Goal: Task Accomplishment & Management: Manage account settings

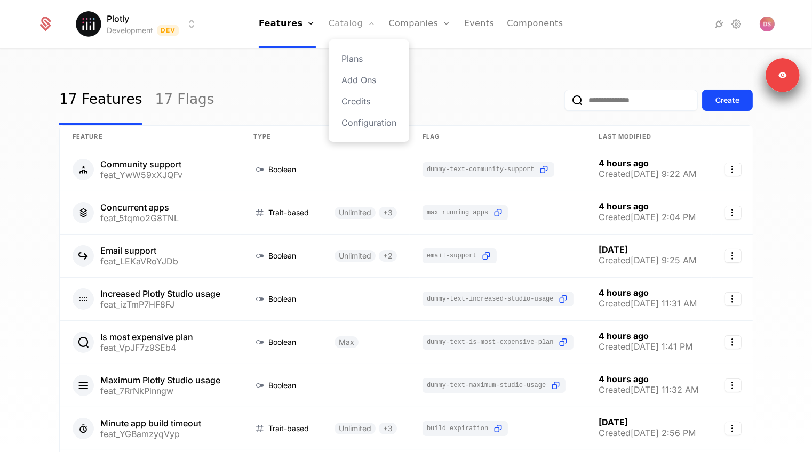
click at [352, 22] on link "Catalog" at bounding box center [351, 24] width 47 height 48
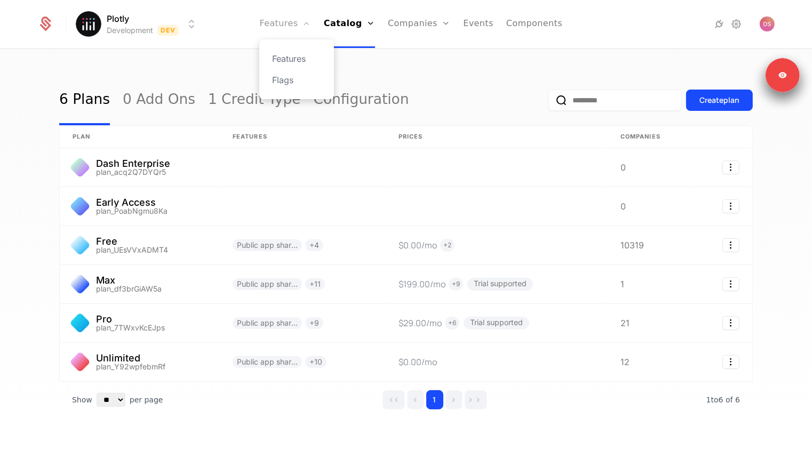
click at [293, 14] on link "Features" at bounding box center [284, 24] width 51 height 48
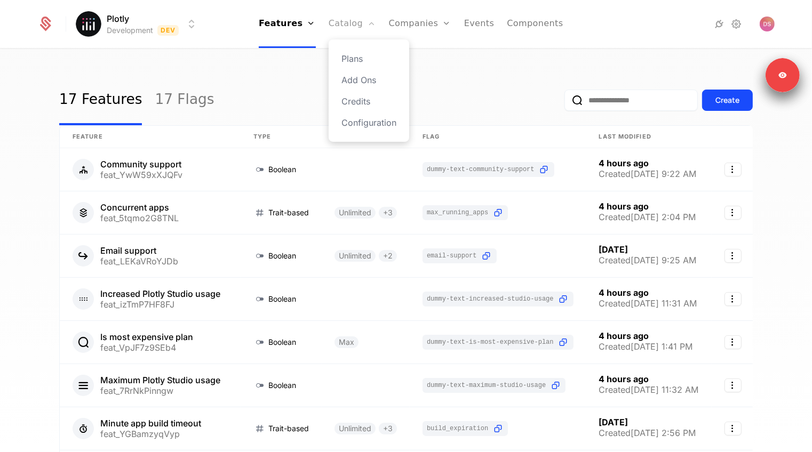
click at [339, 30] on link "Catalog" at bounding box center [351, 24] width 47 height 48
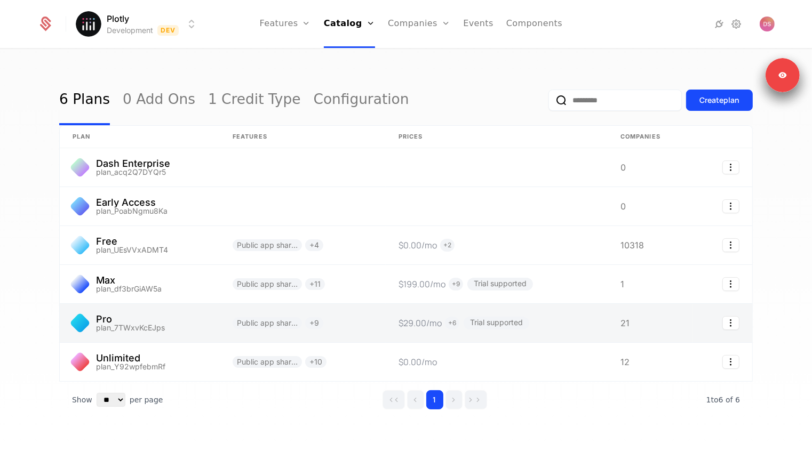
click at [143, 323] on link at bounding box center [140, 323] width 160 height 38
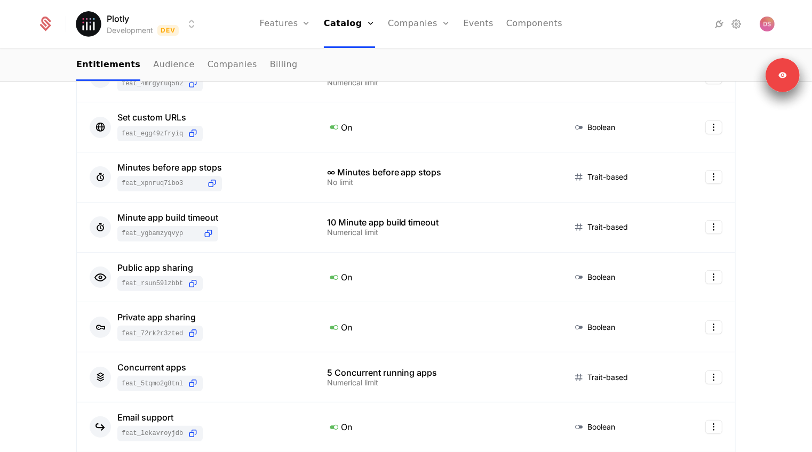
scroll to position [166, 0]
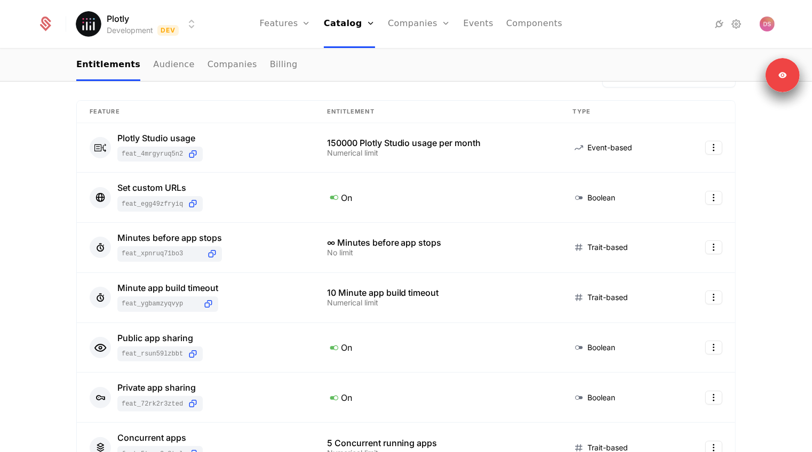
click at [739, 26] on icon at bounding box center [735, 24] width 13 height 13
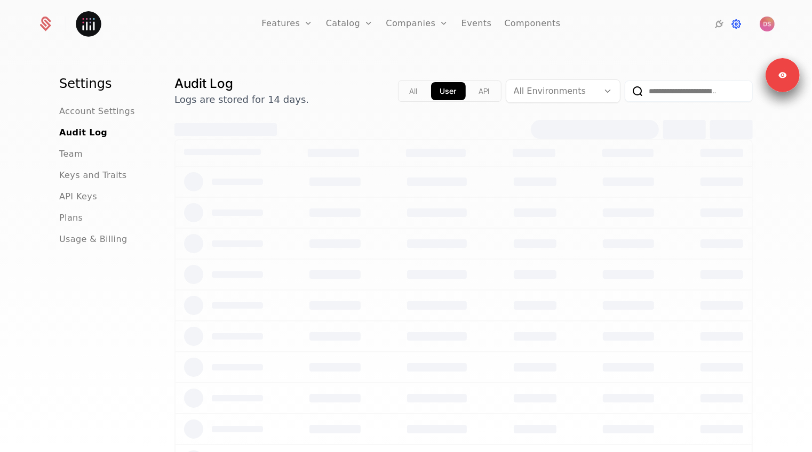
click at [739, 26] on icon at bounding box center [735, 24] width 13 height 13
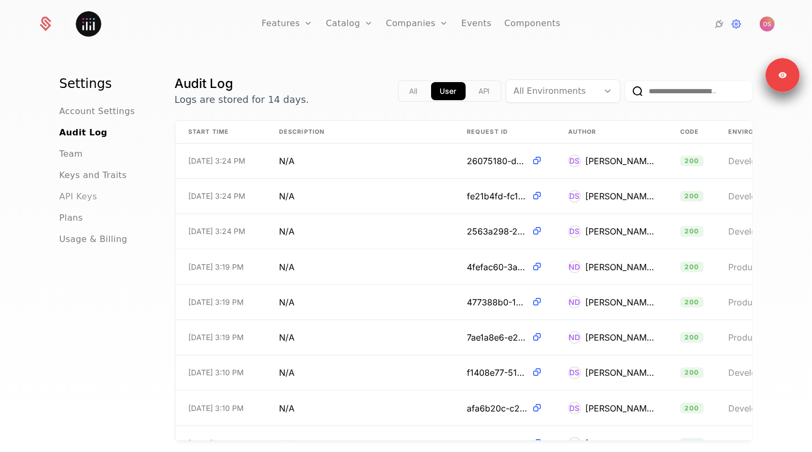
click at [90, 197] on span "API Keys" at bounding box center [78, 196] width 38 height 13
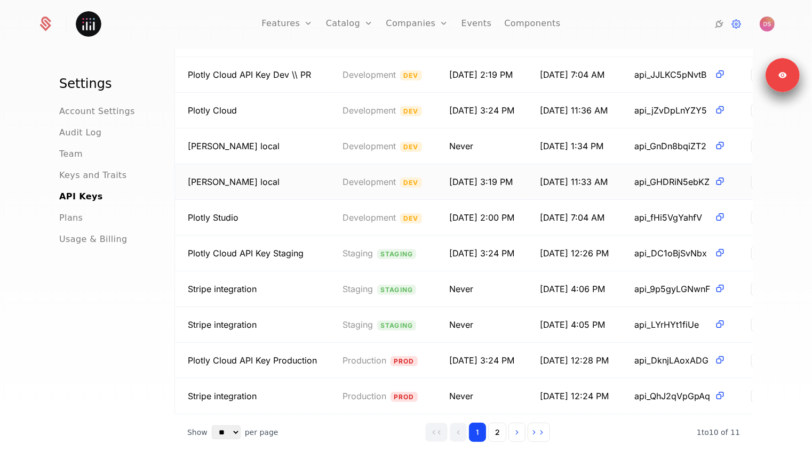
scroll to position [119, 0]
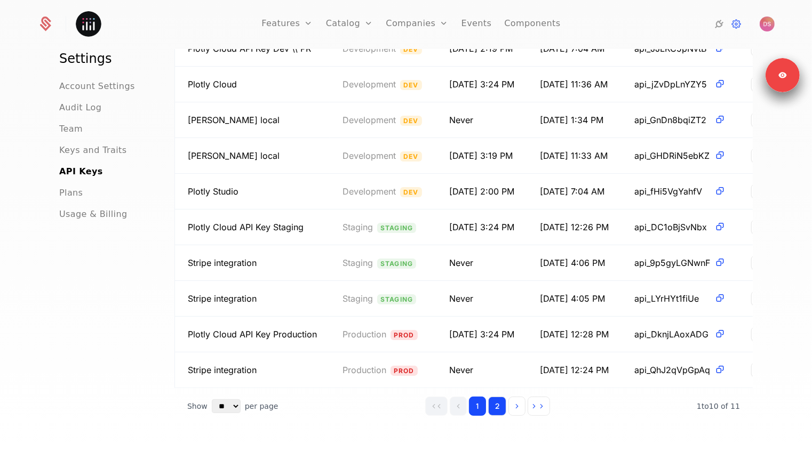
click at [497, 410] on button "2" at bounding box center [497, 406] width 18 height 19
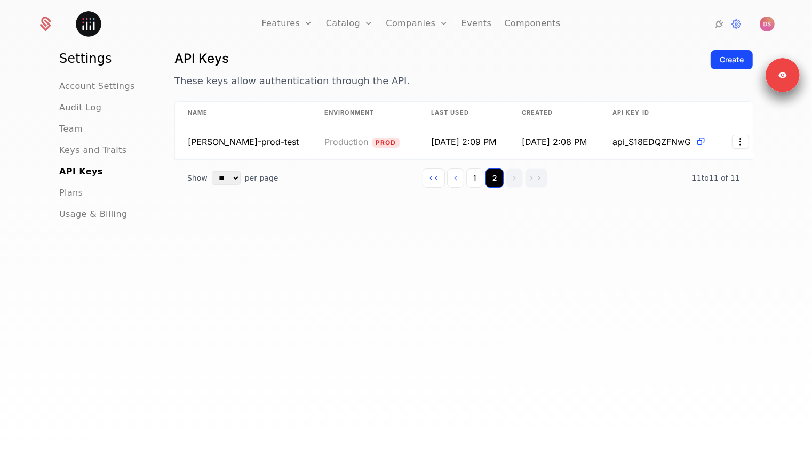
scroll to position [25, 0]
click at [477, 179] on button "1" at bounding box center [474, 178] width 17 height 19
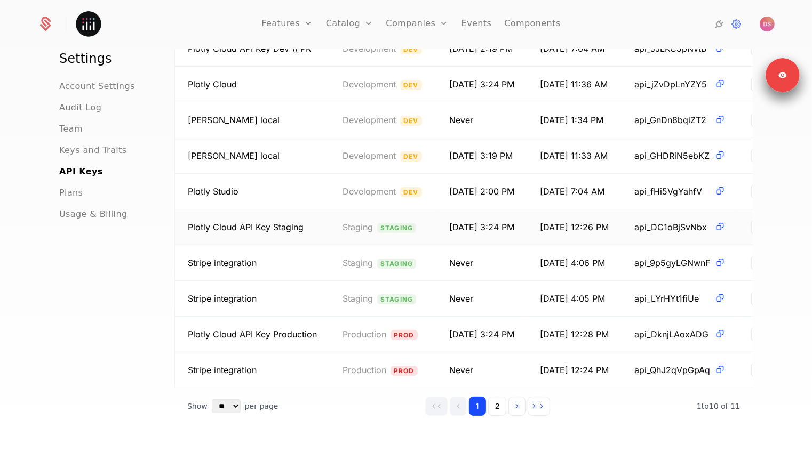
scroll to position [0, 0]
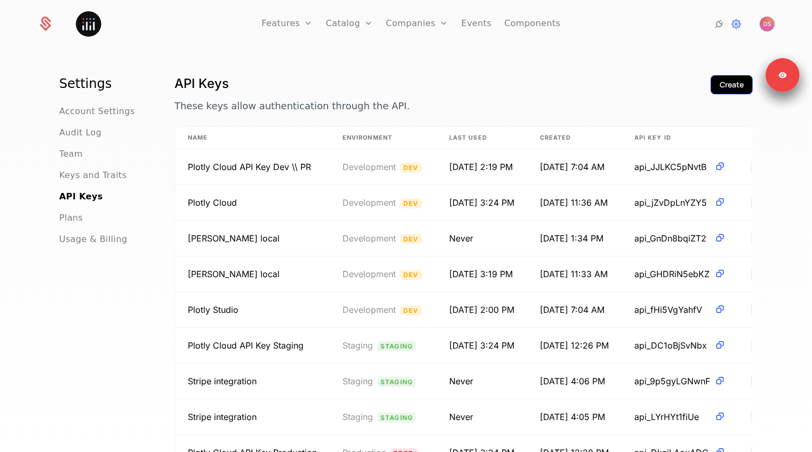
click at [719, 87] on div "Create" at bounding box center [731, 84] width 24 height 11
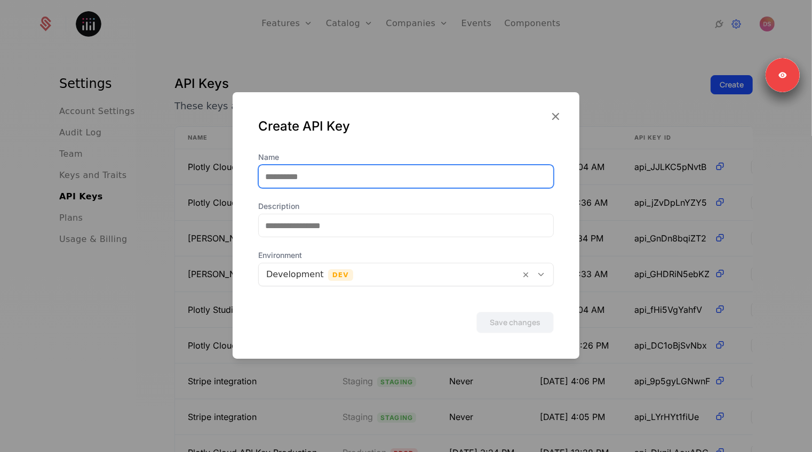
click at [360, 177] on input "Name" at bounding box center [406, 176] width 294 height 22
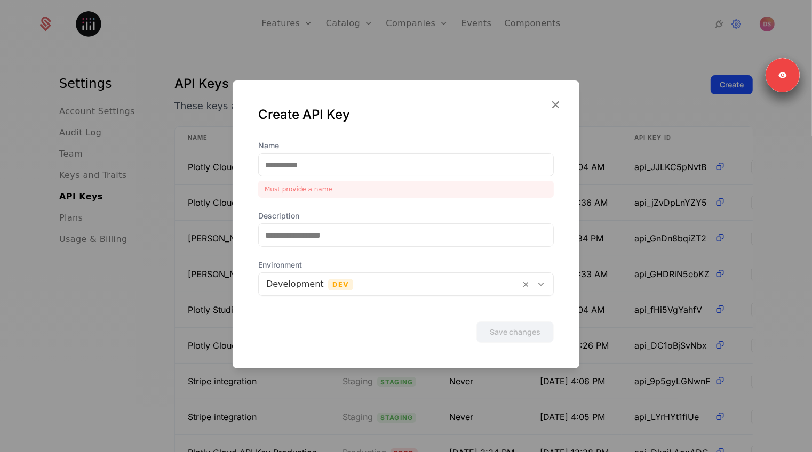
click at [660, 30] on div at bounding box center [406, 226] width 812 height 452
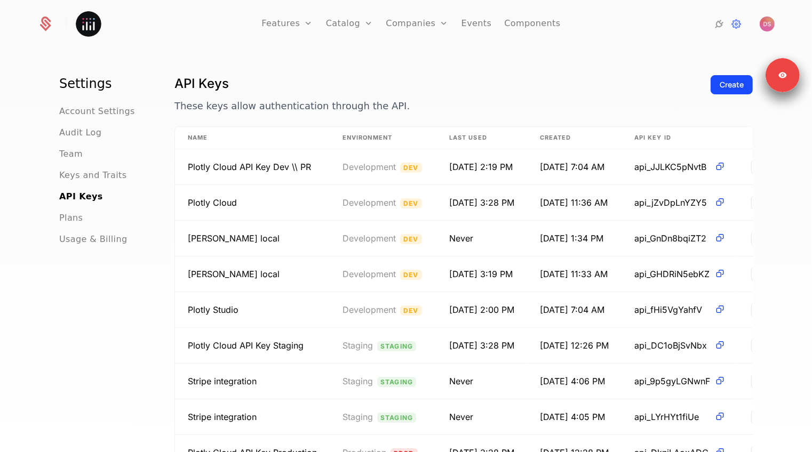
click at [765, 13] on div "Features Features Flags Catalog Plans Add Ons Credits Configuration Companies C…" at bounding box center [405, 24] width 737 height 48
click at [765, 21] on img "Open user button" at bounding box center [766, 24] width 15 height 15
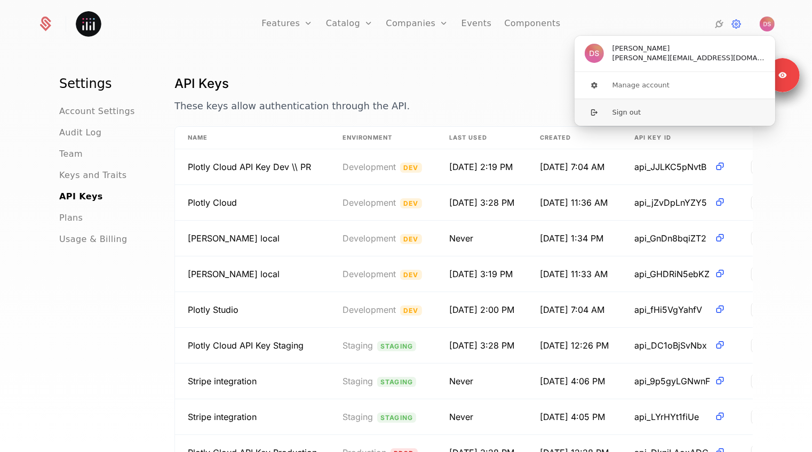
click at [632, 105] on button "Sign out" at bounding box center [675, 112] width 202 height 27
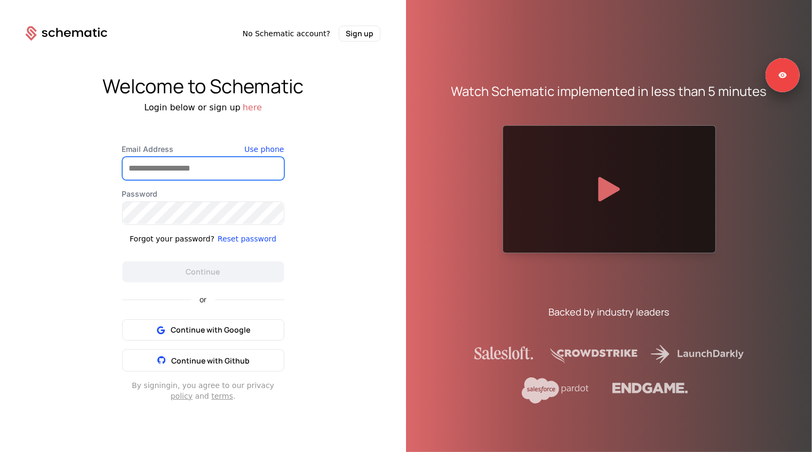
click at [193, 174] on input "Email Address" at bounding box center [203, 168] width 161 height 22
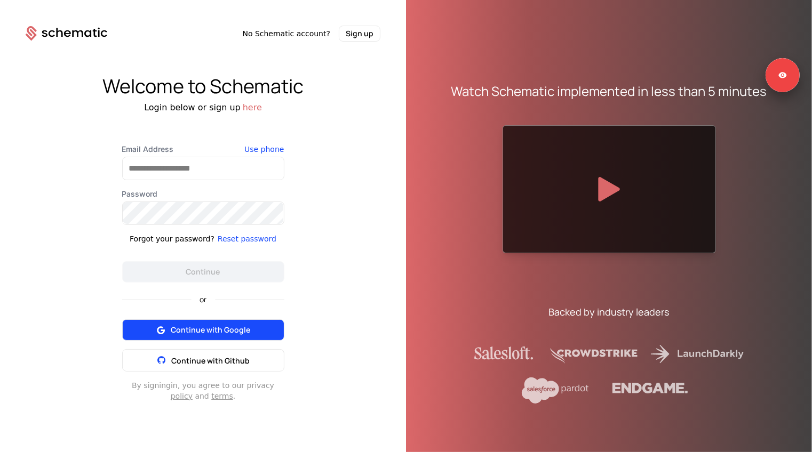
click at [174, 335] on button "Continue with Google" at bounding box center [203, 329] width 162 height 21
